Goal: Task Accomplishment & Management: Manage account settings

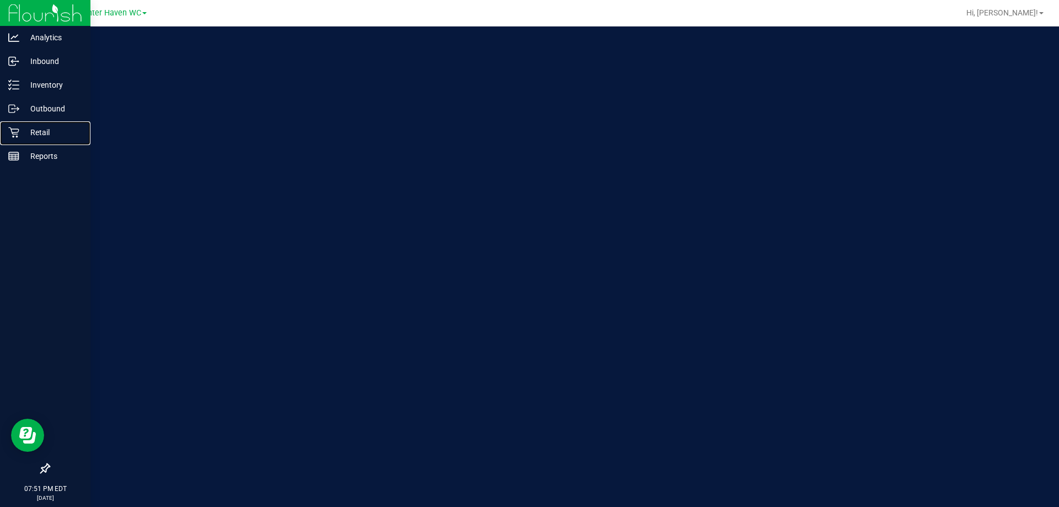
click at [16, 141] on div "Retail" at bounding box center [46, 132] width 87 height 22
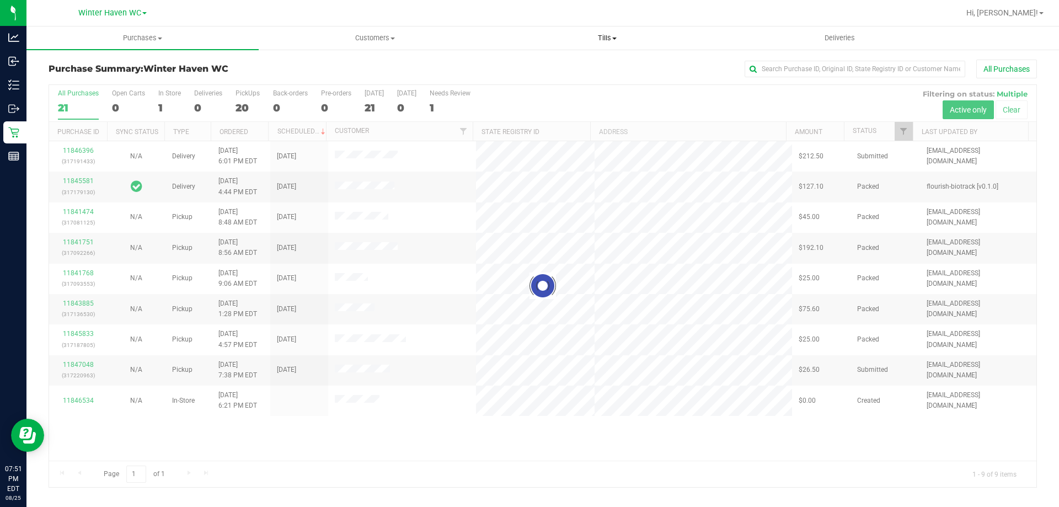
click at [611, 28] on uib-tab-heading "Tills Manage tills Reconcile e-payments" at bounding box center [607, 38] width 231 height 22
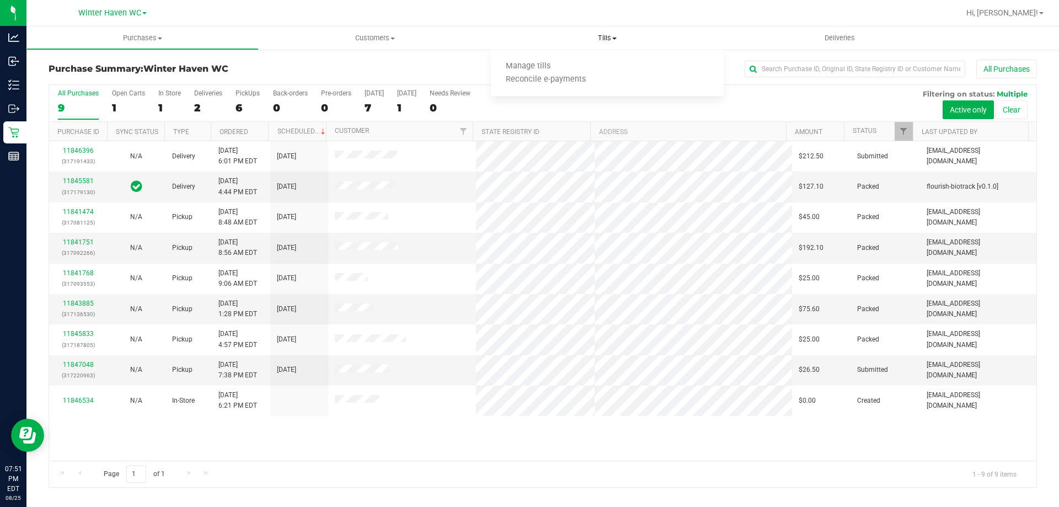
click at [596, 57] on ul "Manage tills Reconcile e-payments" at bounding box center [607, 73] width 232 height 46
click at [627, 38] on span "Tills" at bounding box center [607, 38] width 232 height 10
click at [612, 36] on span "Tills" at bounding box center [607, 38] width 232 height 10
click at [618, 38] on span "Tills" at bounding box center [607, 38] width 232 height 10
click at [569, 65] on li "Manage tills" at bounding box center [607, 66] width 232 height 13
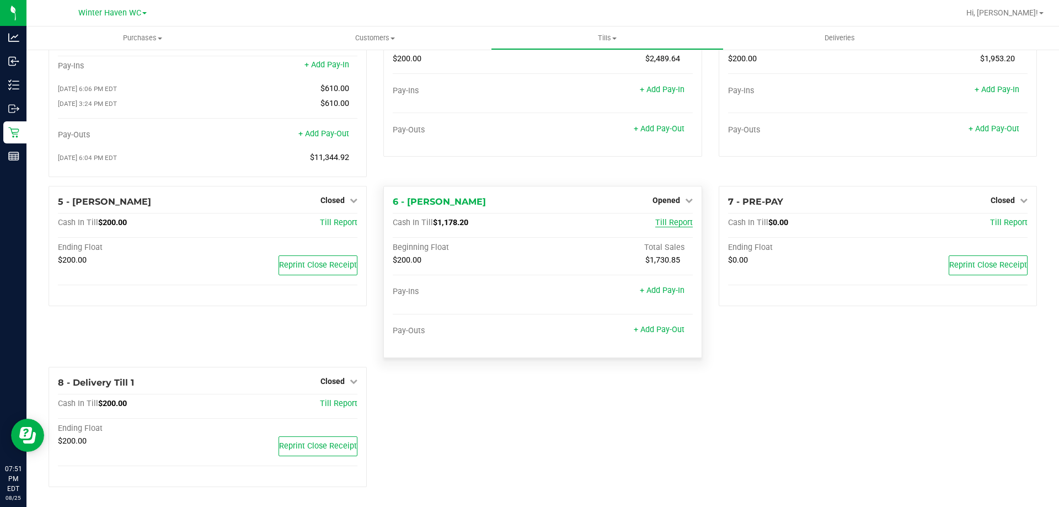
scroll to position [78, 0]
click at [666, 202] on span "Opened" at bounding box center [667, 200] width 28 height 9
click at [663, 227] on link "Close Till" at bounding box center [668, 222] width 30 height 9
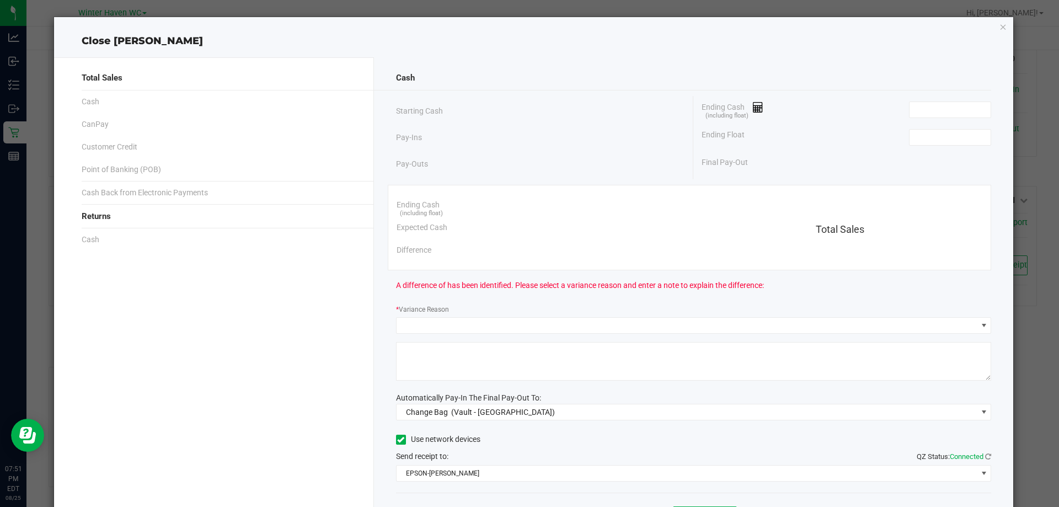
click at [931, 146] on div "Ending Float" at bounding box center [847, 138] width 290 height 28
click at [937, 136] on input at bounding box center [950, 137] width 81 height 15
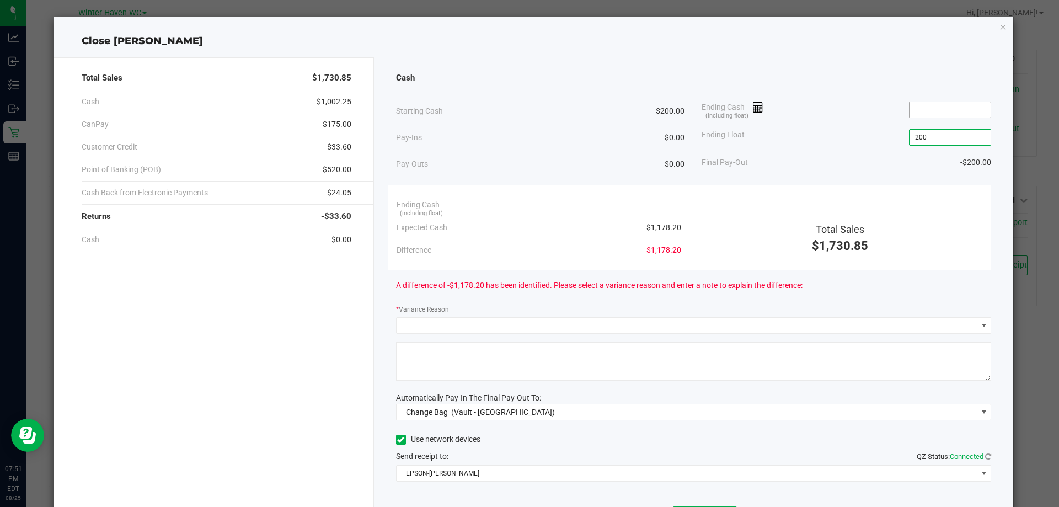
type input "$200.00"
click at [946, 113] on input at bounding box center [950, 109] width 81 height 15
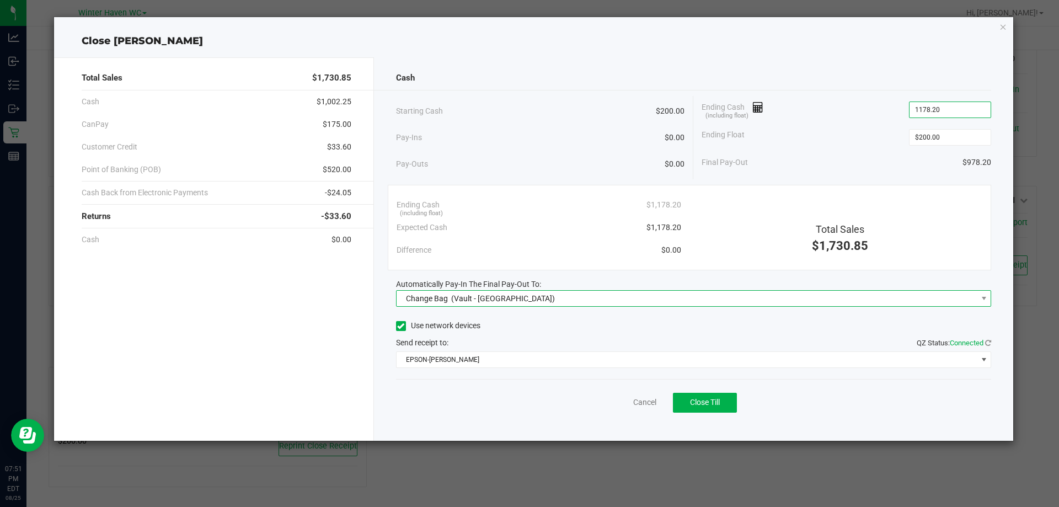
type input "$1,178.20"
click at [647, 303] on span "Change Bag (Vault - [GEOGRAPHIC_DATA])" at bounding box center [687, 298] width 581 height 15
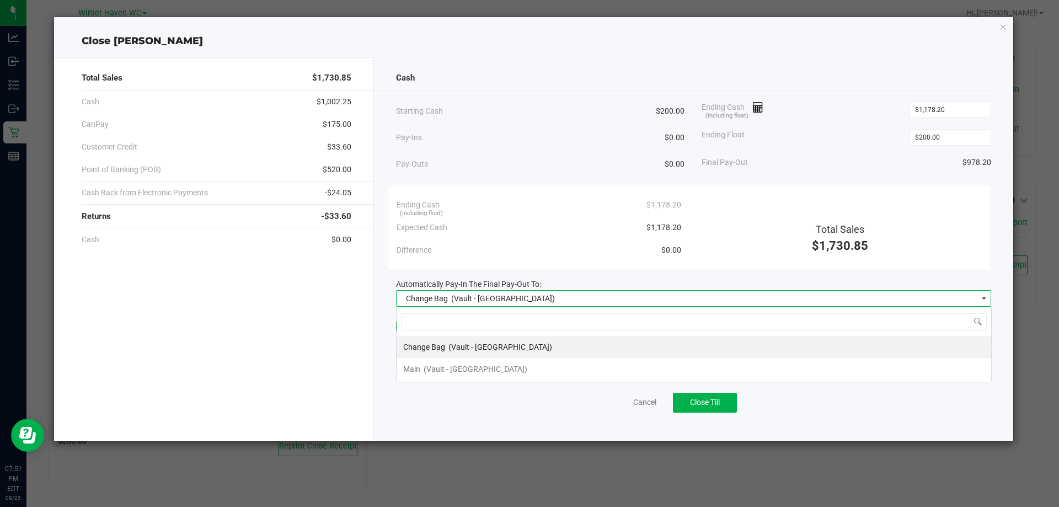
scroll to position [17, 595]
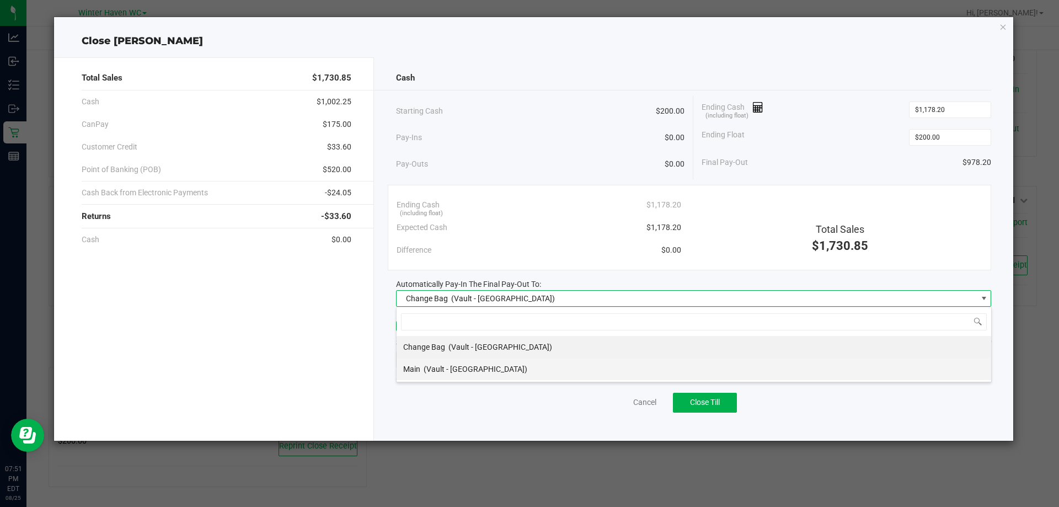
drag, startPoint x: 448, startPoint y: 365, endPoint x: 475, endPoint y: 365, distance: 26.5
click at [449, 365] on span "(Vault - [GEOGRAPHIC_DATA])" at bounding box center [476, 369] width 104 height 9
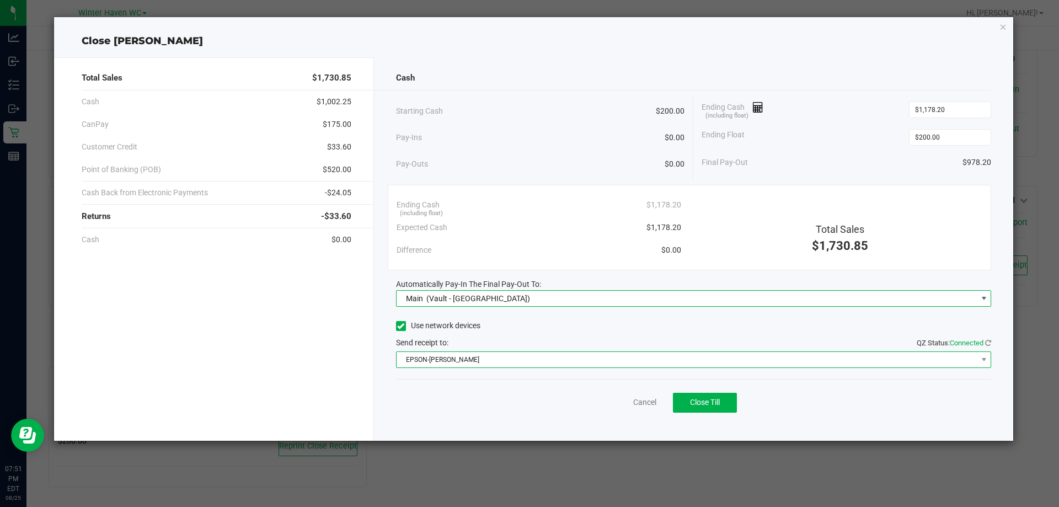
click at [479, 362] on span "EPSON-[PERSON_NAME]" at bounding box center [687, 359] width 581 height 15
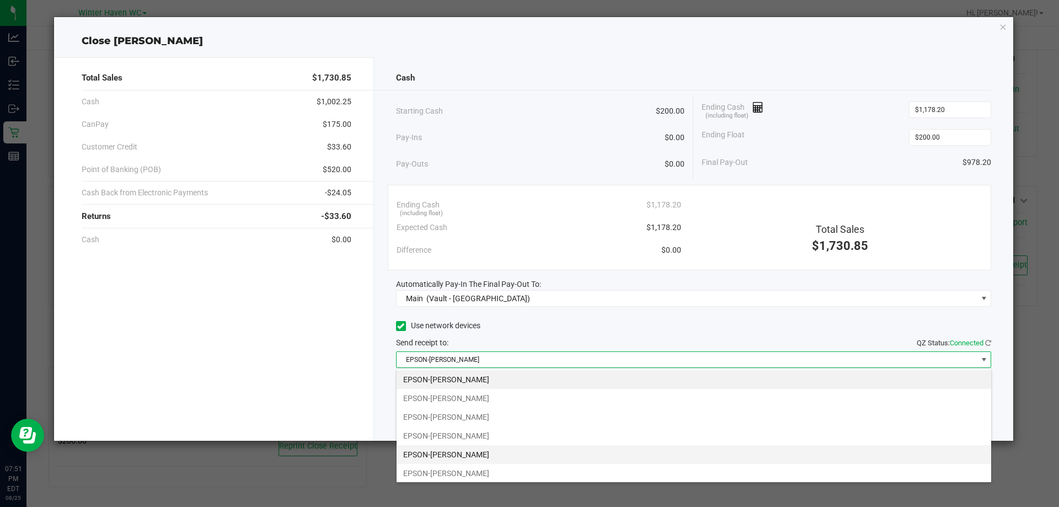
click at [496, 456] on li "EPSON-[PERSON_NAME]" at bounding box center [694, 454] width 595 height 19
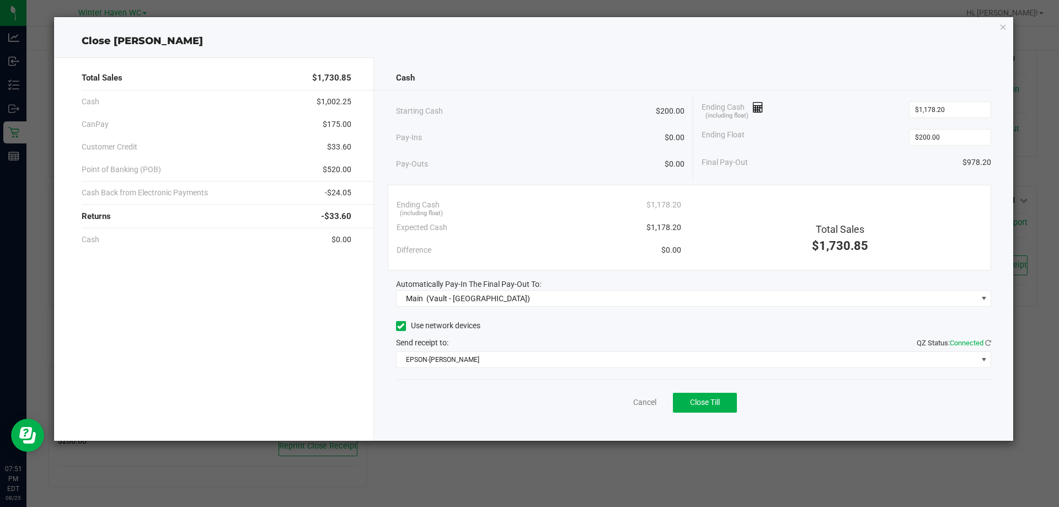
click at [667, 328] on div "Use network devices" at bounding box center [694, 326] width 596 height 17
click at [711, 405] on span "Close Till" at bounding box center [705, 402] width 30 height 9
click at [603, 402] on div "Dismiss Reprint Closing Receipt" at bounding box center [694, 400] width 596 height 42
click at [607, 402] on div "Dismiss Reprint Closing Receipt" at bounding box center [694, 400] width 596 height 42
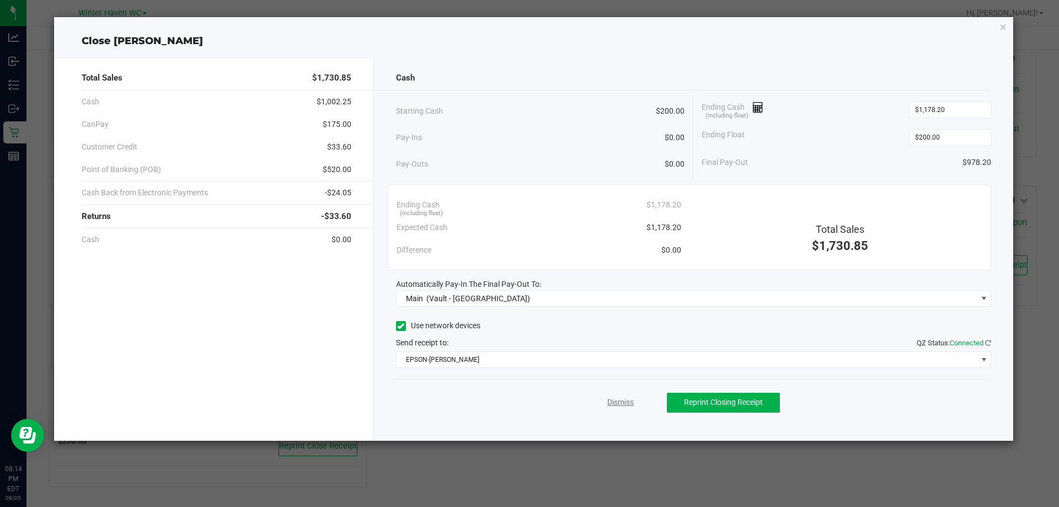
click at [614, 402] on link "Dismiss" at bounding box center [620, 403] width 26 height 12
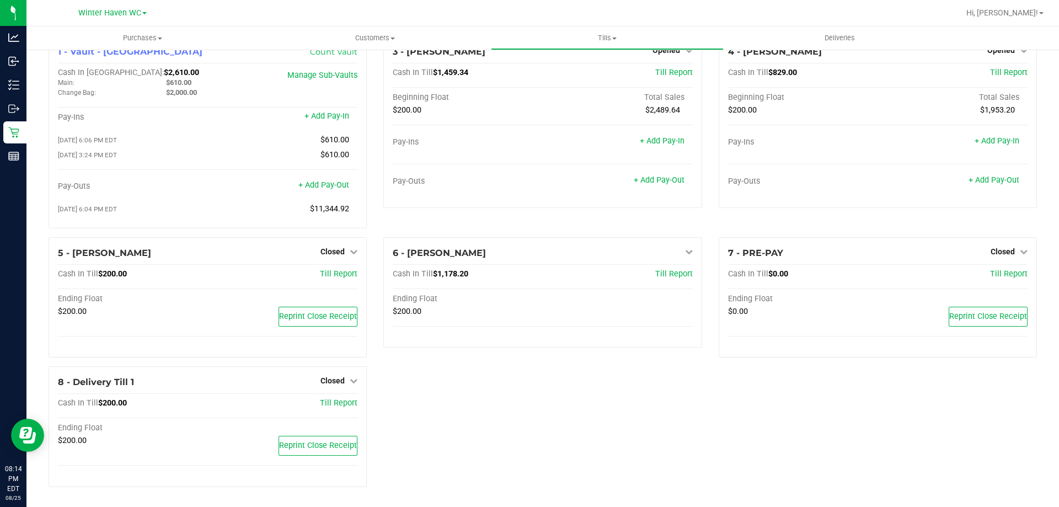
click at [630, 384] on div "1 - Vault - Winter Haven Count Vault Cash In Vault: $2,610.00 Main: $610.00 Cha…" at bounding box center [542, 266] width 1005 height 460
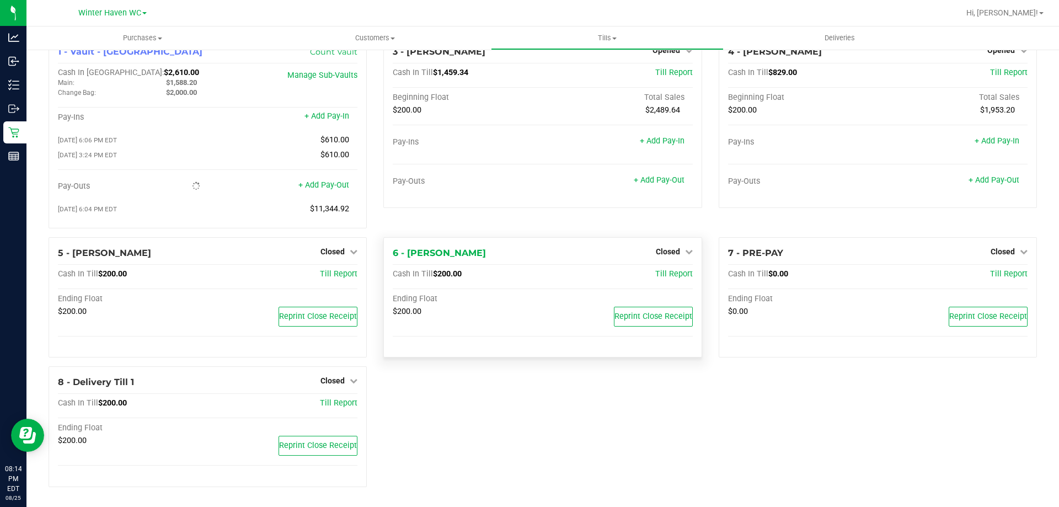
scroll to position [0, 0]
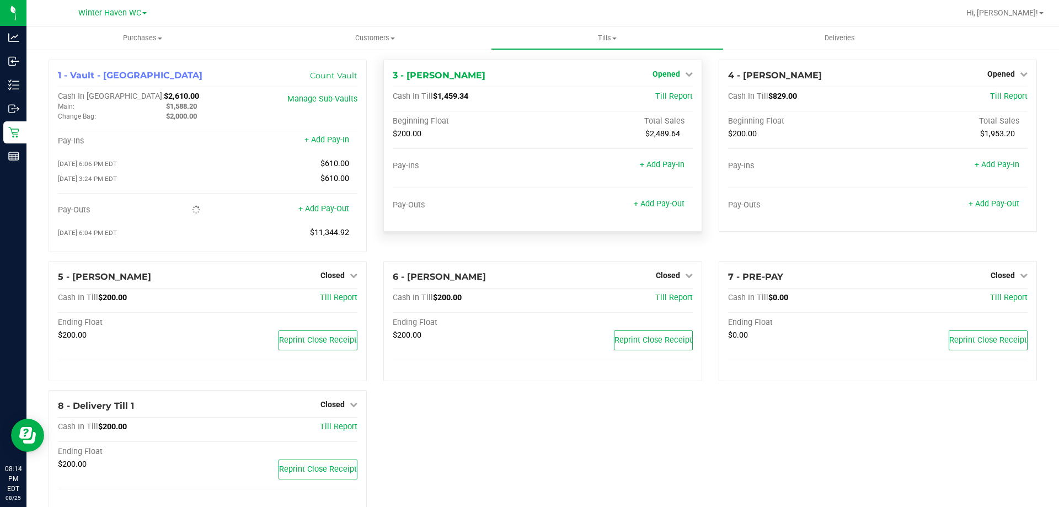
click at [669, 70] on span "Opened" at bounding box center [667, 74] width 28 height 9
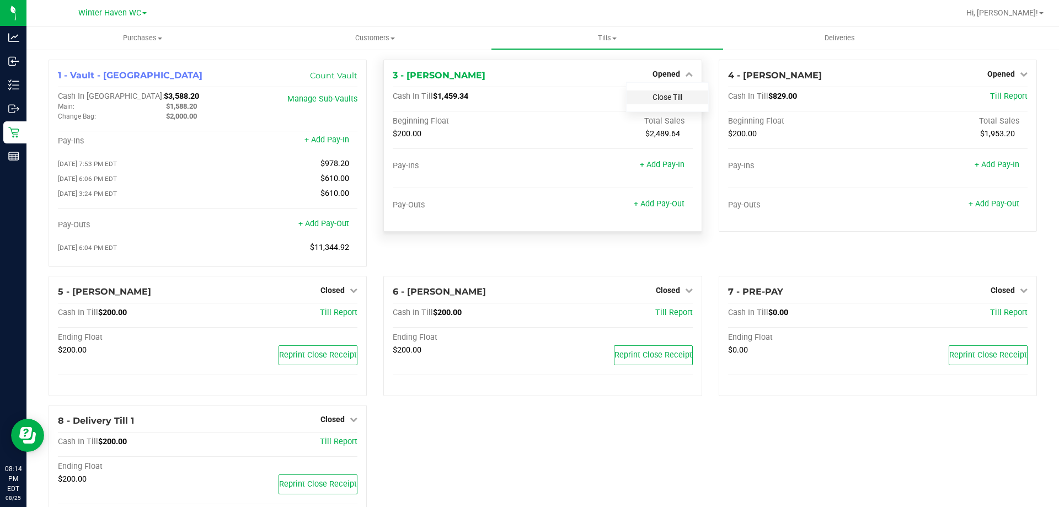
click at [667, 98] on link "Close Till" at bounding box center [668, 97] width 30 height 9
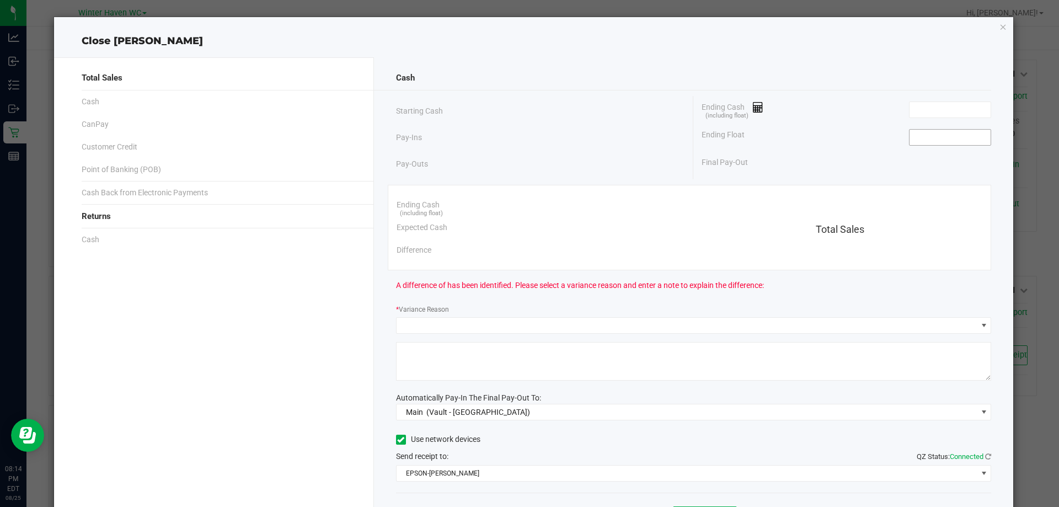
click at [927, 138] on input at bounding box center [950, 137] width 81 height 15
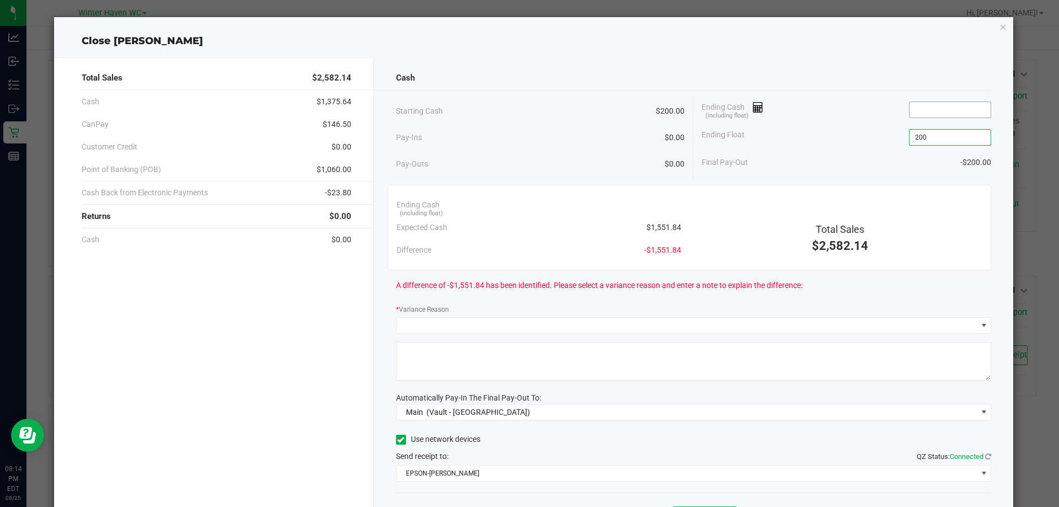
type input "$200.00"
click at [931, 113] on input at bounding box center [950, 109] width 81 height 15
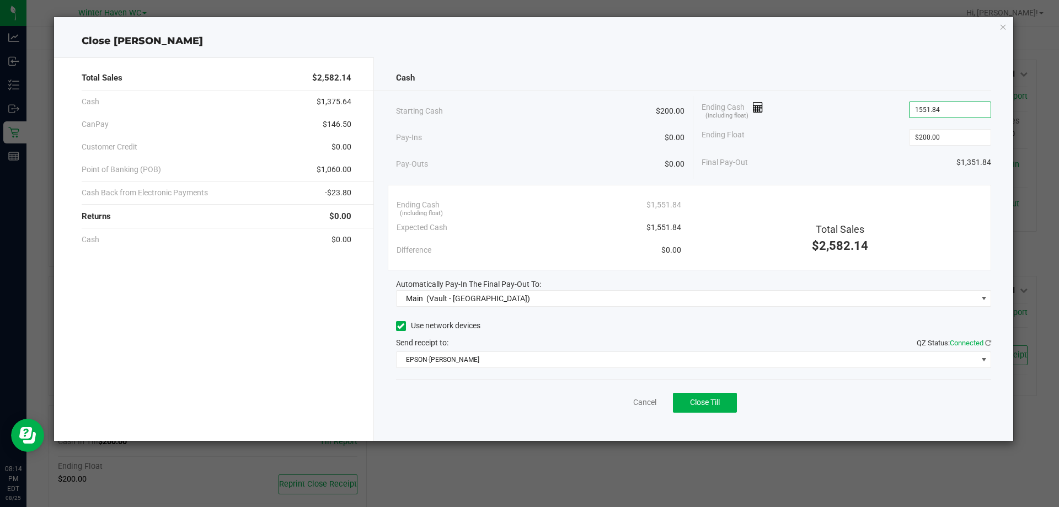
type input "$1,551.84"
click at [840, 174] on div "Starting Cash $200.00 Pay-Ins $0.00 Pay-Outs $0.00 Ending Cash (including float…" at bounding box center [694, 137] width 596 height 83
click at [728, 399] on button "Close Till" at bounding box center [705, 403] width 64 height 20
click at [624, 402] on link "Dismiss" at bounding box center [620, 403] width 26 height 12
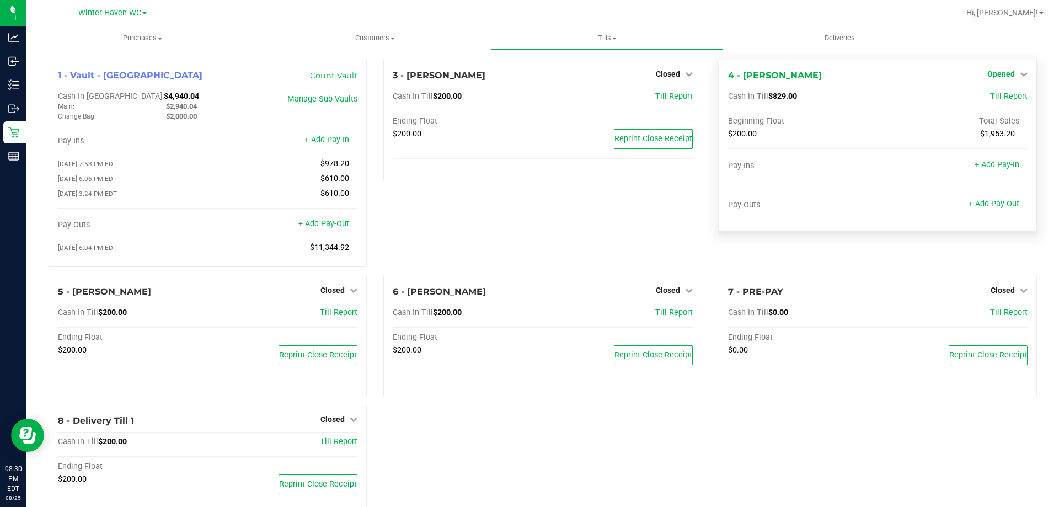
click at [990, 75] on span "Opened" at bounding box center [1001, 74] width 28 height 9
click at [987, 99] on link "Close Till" at bounding box center [1002, 97] width 30 height 9
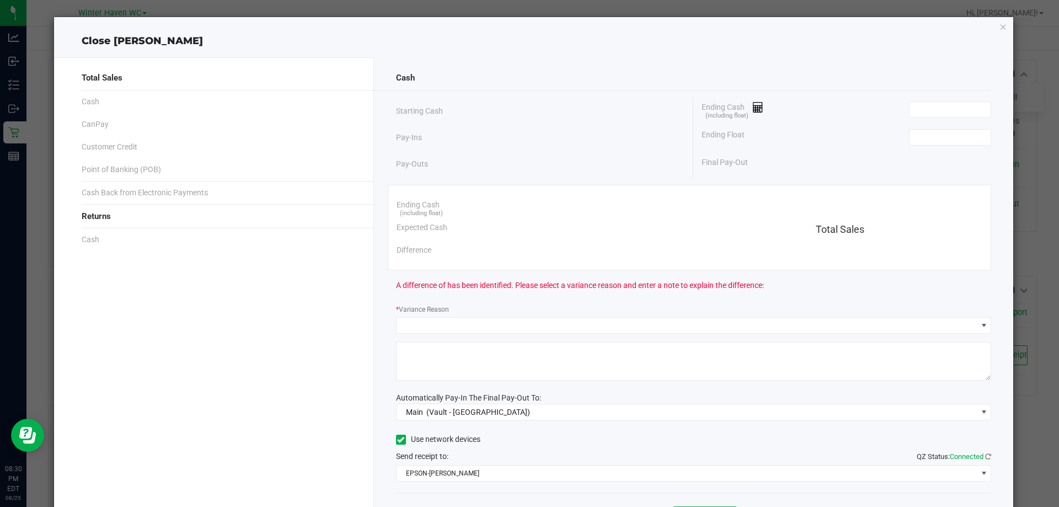
click at [929, 146] on div "Ending Float" at bounding box center [847, 138] width 290 height 28
click at [929, 130] on input at bounding box center [950, 137] width 81 height 15
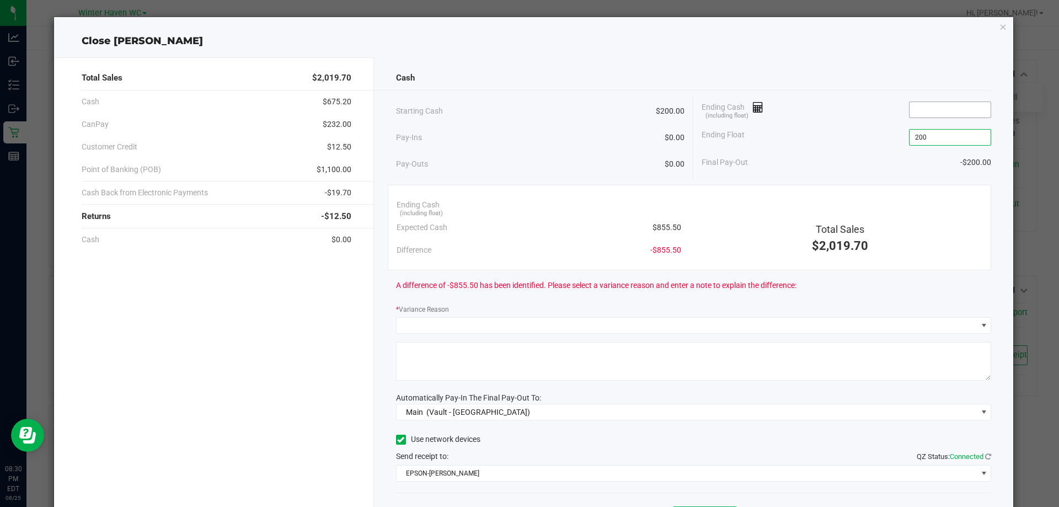
type input "$200.00"
click at [946, 108] on input at bounding box center [950, 109] width 81 height 15
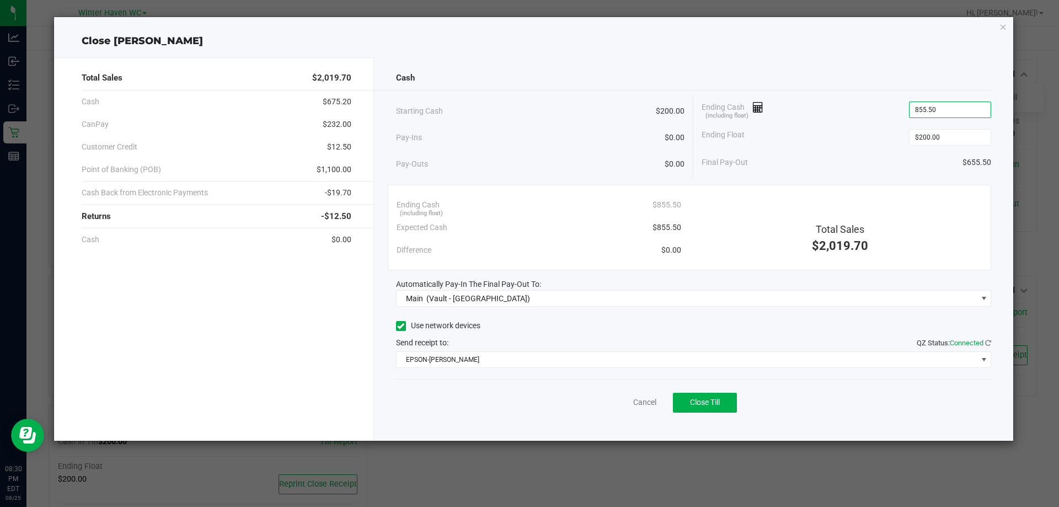
type input "$855.50"
click at [868, 169] on div "Final Pay-Out $655.50" at bounding box center [847, 162] width 290 height 23
click at [682, 400] on button "Close Till" at bounding box center [705, 403] width 64 height 20
click at [628, 399] on link "Dismiss" at bounding box center [620, 403] width 26 height 12
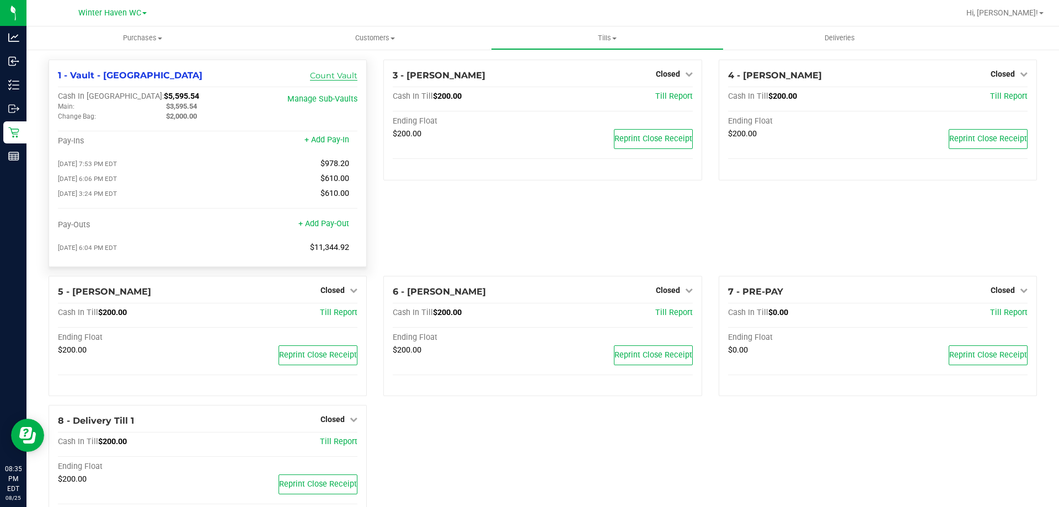
click at [338, 78] on link "Count Vault" at bounding box center [333, 76] width 47 height 10
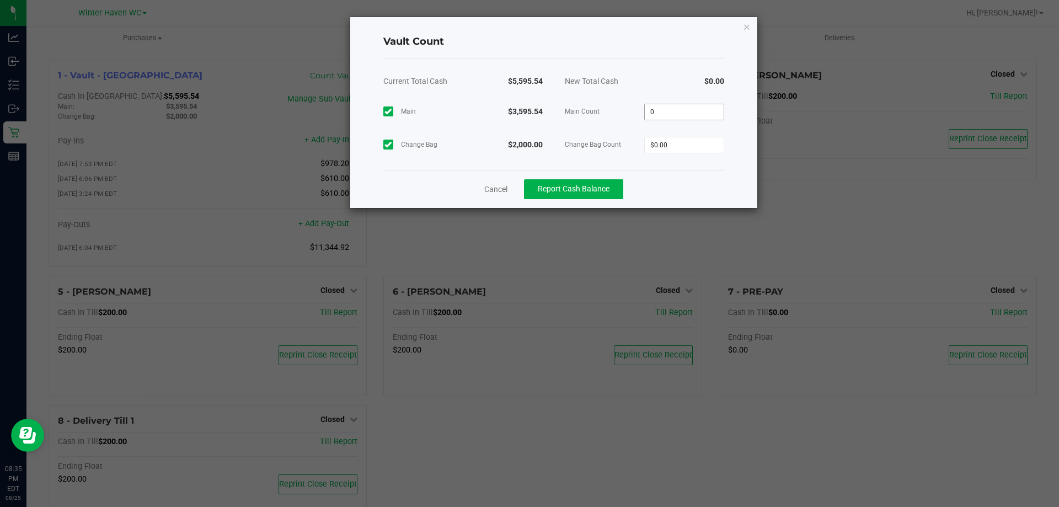
click at [692, 111] on input "0" at bounding box center [684, 111] width 79 height 15
type input "$3,595.54"
click at [674, 141] on input "0" at bounding box center [684, 144] width 79 height 15
type input "$2,000.00"
click at [703, 167] on div "Current Total Cash $5,595.54 New Total Cash $5,595.54 Main $3,595.54 Main Count…" at bounding box center [553, 113] width 341 height 111
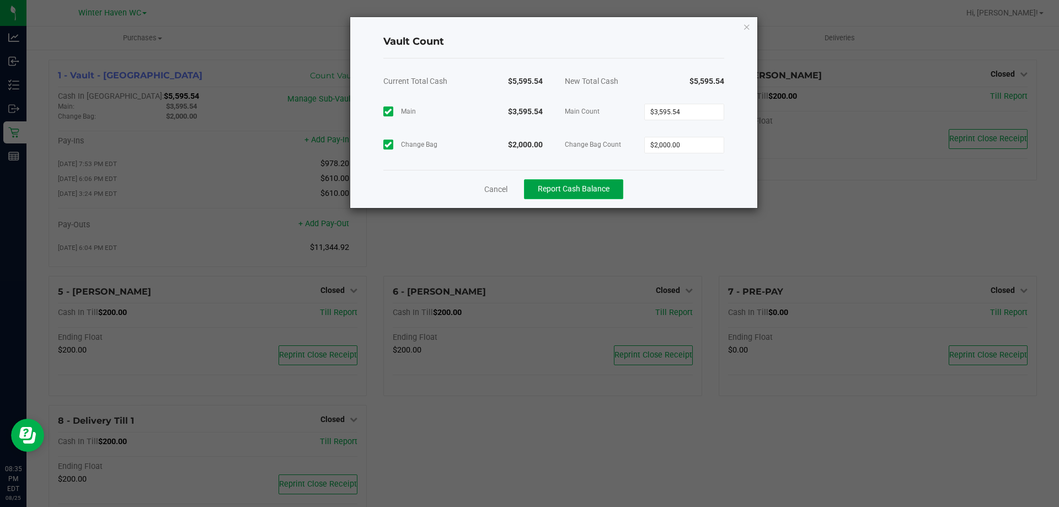
click at [580, 188] on span "Report Cash Balance" at bounding box center [574, 188] width 72 height 9
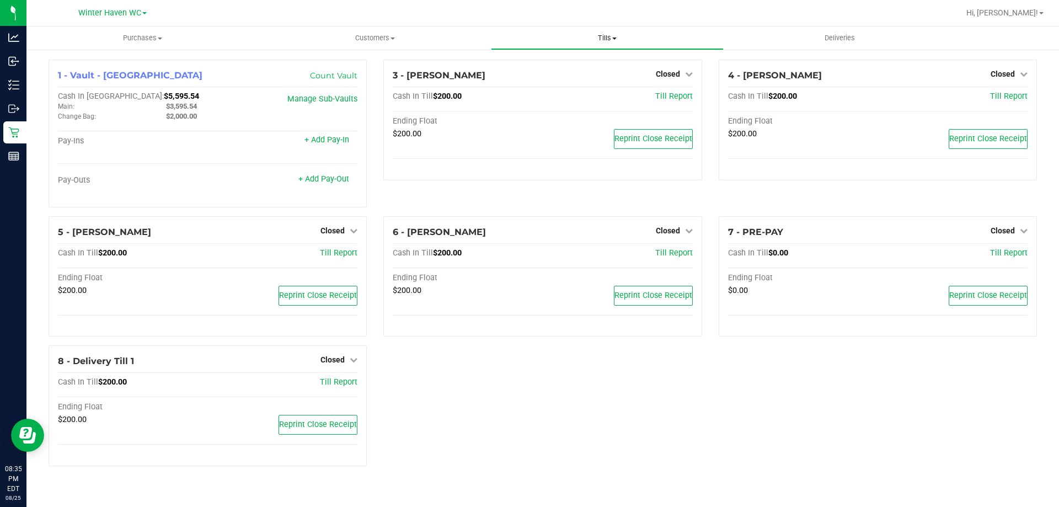
click at [628, 34] on span "Tills" at bounding box center [607, 38] width 231 height 10
click at [575, 80] on span "Reconcile e-payments" at bounding box center [546, 79] width 110 height 9
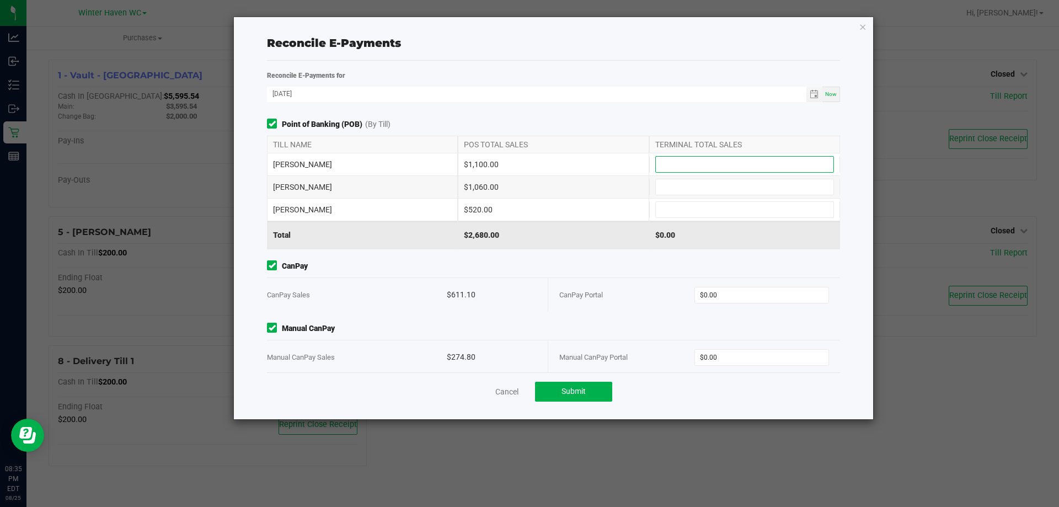
click at [739, 159] on input at bounding box center [745, 164] width 178 height 15
type input "$1,100.00"
click at [710, 184] on input at bounding box center [745, 186] width 178 height 15
type input "$1,060.00"
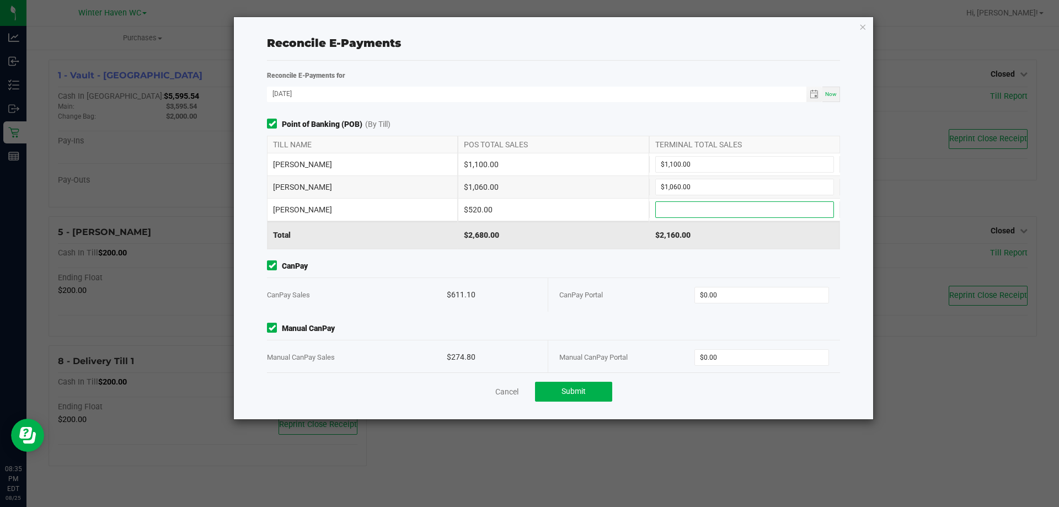
click at [733, 206] on input at bounding box center [745, 209] width 178 height 15
type input "$520.00"
click at [744, 250] on div "Point of Banking (POB) (By Till) TILL NAME POS TOTAL SALES TERMINAL TOTAL SALES…" at bounding box center [554, 246] width 590 height 254
click at [745, 287] on span "$0.00" at bounding box center [762, 295] width 135 height 17
click at [745, 291] on input "0" at bounding box center [762, 294] width 134 height 15
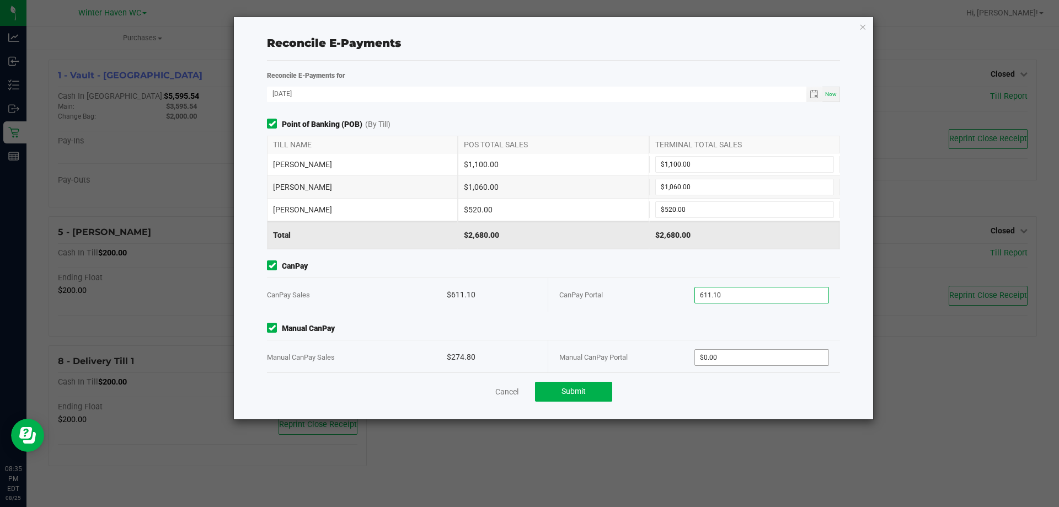
type input "$611.10"
click at [761, 354] on input "0" at bounding box center [762, 357] width 134 height 15
type input "$274.80"
click at [751, 328] on span "Manual CanPay" at bounding box center [553, 329] width 573 height 12
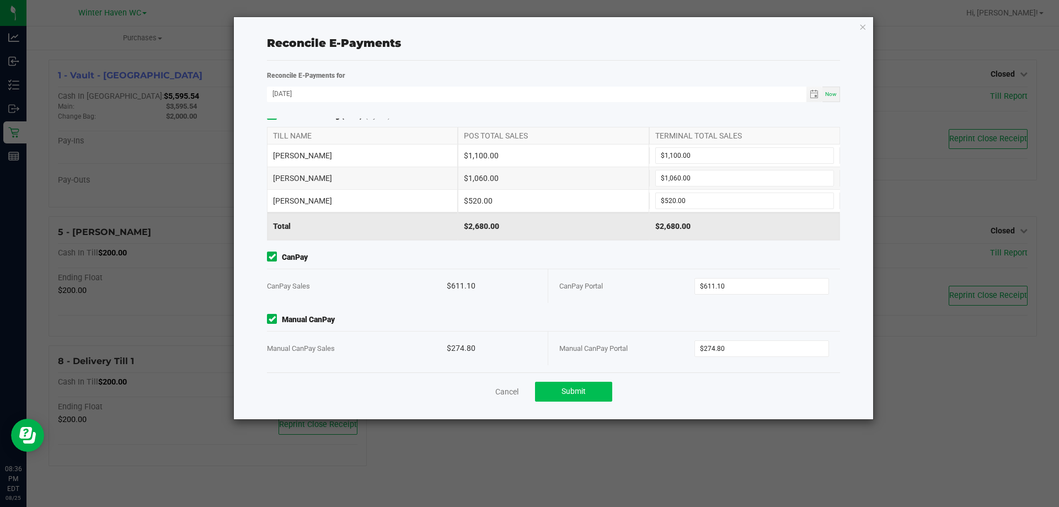
scroll to position [12, 0]
click at [574, 404] on div "Cancel Submit" at bounding box center [553, 391] width 573 height 38
click at [575, 394] on span "Submit" at bounding box center [574, 391] width 24 height 9
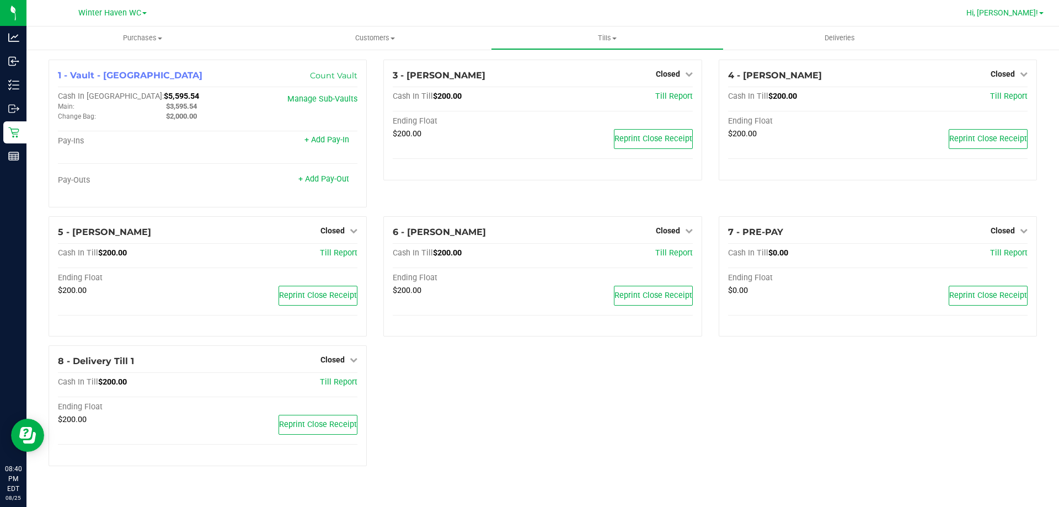
drag, startPoint x: 1020, startPoint y: 11, endPoint x: 1020, endPoint y: 18, distance: 7.2
click at [1020, 11] on span "Hi, [PERSON_NAME]!" at bounding box center [1002, 12] width 72 height 9
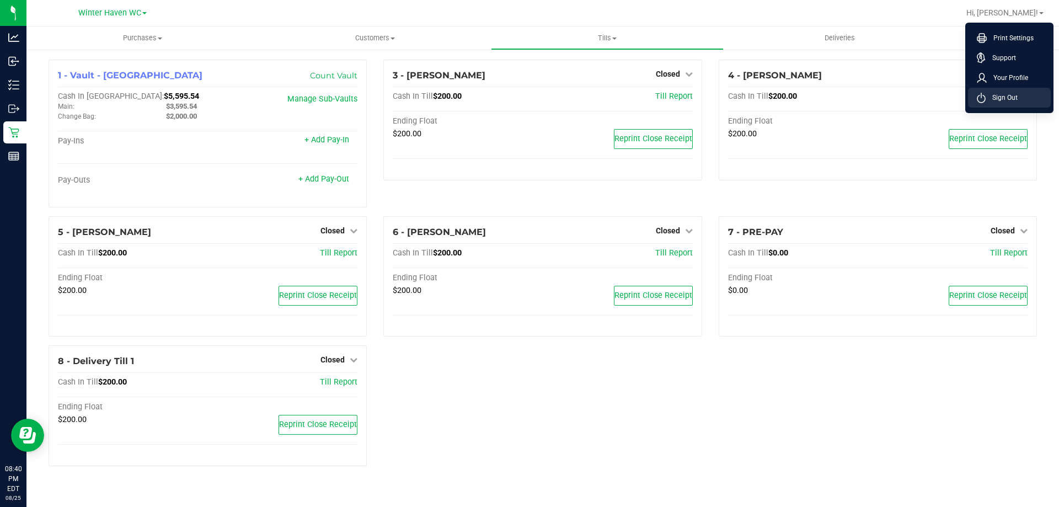
click at [1011, 102] on span "Sign Out" at bounding box center [1002, 97] width 32 height 11
